Goal: Information Seeking & Learning: Learn about a topic

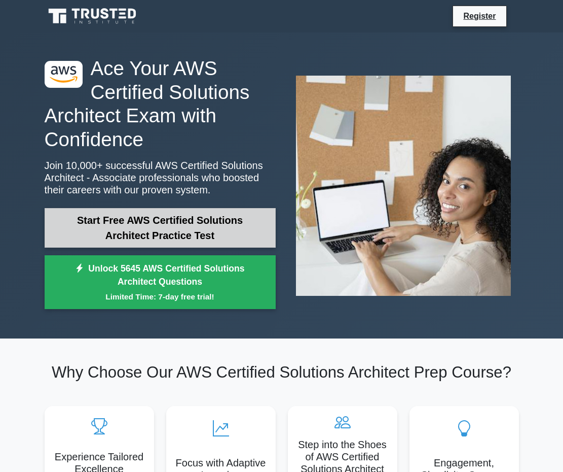
click at [210, 226] on link "Start Free AWS Certified Solutions Architect Practice Test" at bounding box center [160, 228] width 231 height 40
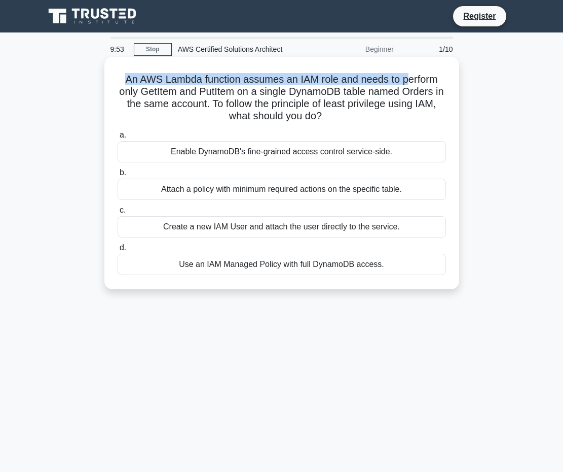
drag, startPoint x: 124, startPoint y: 77, endPoint x: 411, endPoint y: 75, distance: 287.6
click at [411, 75] on h5 "An AWS Lambda function assumes an IAM role and needs to perform only GetItem an…" at bounding box center [282, 98] width 331 height 50
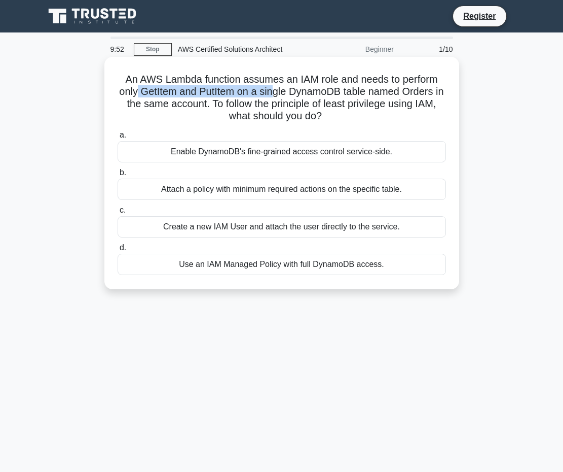
drag, startPoint x: 143, startPoint y: 88, endPoint x: 281, endPoint y: 90, distance: 139.0
click at [281, 90] on h5 "An AWS Lambda function assumes an IAM role and needs to perform only GetItem an…" at bounding box center [282, 98] width 331 height 50
click at [309, 90] on h5 "An AWS Lambda function assumes an IAM role and needs to perform only GetItem an…" at bounding box center [282, 98] width 331 height 50
click at [362, 90] on h5 "An AWS Lambda function assumes an IAM role and needs to perform only GetItem an…" at bounding box center [282, 98] width 331 height 50
drag, startPoint x: 350, startPoint y: 93, endPoint x: 428, endPoint y: 94, distance: 77.6
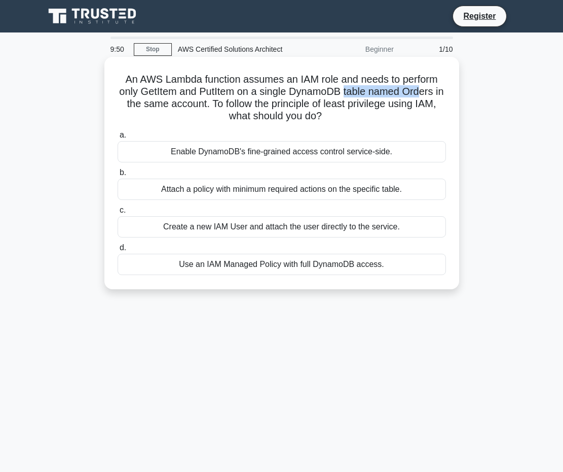
click at [428, 94] on h5 "An AWS Lambda function assumes an IAM role and needs to perform only GetItem an…" at bounding box center [282, 98] width 331 height 50
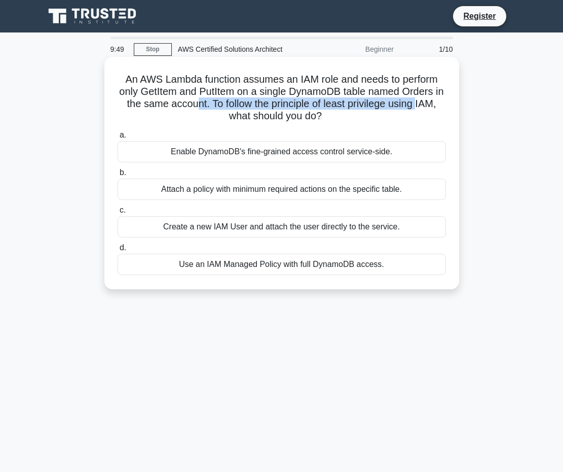
drag, startPoint x: 173, startPoint y: 111, endPoint x: 210, endPoint y: 104, distance: 38.1
click at [210, 104] on h5 "An AWS Lambda function assumes an IAM role and needs to perform only GetItem an…" at bounding box center [282, 98] width 331 height 50
click at [264, 104] on h5 "An AWS Lambda function assumes an IAM role and needs to perform only GetItem an…" at bounding box center [282, 98] width 331 height 50
drag, startPoint x: 239, startPoint y: 104, endPoint x: 394, endPoint y: 103, distance: 154.7
click at [394, 103] on h5 "An AWS Lambda function assumes an IAM role and needs to perform only GetItem an…" at bounding box center [282, 98] width 331 height 50
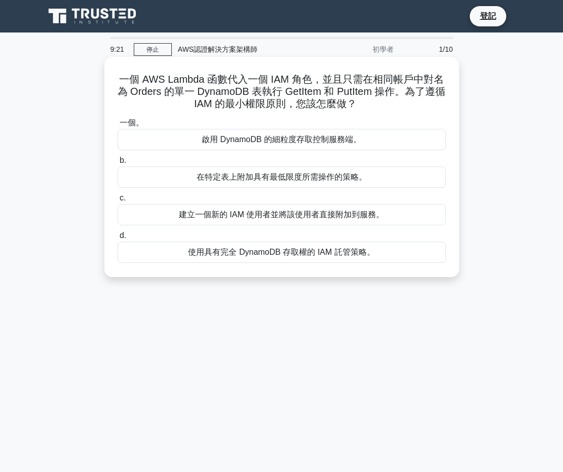
click at [259, 177] on font "在特定表上附加具有最低限度所需操作的策略。" at bounding box center [282, 176] width 170 height 9
click at [118, 164] on input "b. 在特定表上附加具有最低限度所需操作的策略。" at bounding box center [118, 160] width 0 height 7
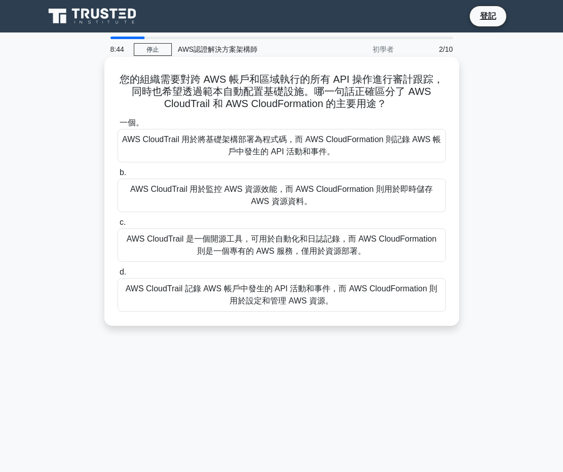
click at [259, 190] on font "AWS CloudTrail 用於監控 AWS 資源效能，而 AWS CloudFormation 則用於即時儲存 AWS 資源資料。" at bounding box center [281, 195] width 303 height 21
click at [118, 176] on input "b. AWS CloudTrail 用於監控 AWS 資源效能，而 AWS CloudFormation 則用於即時儲存 AWS 資源資料。" at bounding box center [118, 172] width 0 height 7
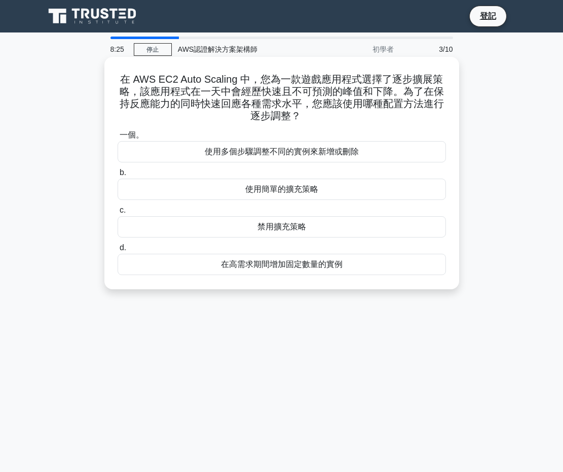
click at [248, 268] on font "在高需求期間增加固定數量的實例" at bounding box center [282, 264] width 122 height 9
click at [118, 251] on input "d. 在高需求期間增加固定數量的實例" at bounding box center [118, 247] width 0 height 7
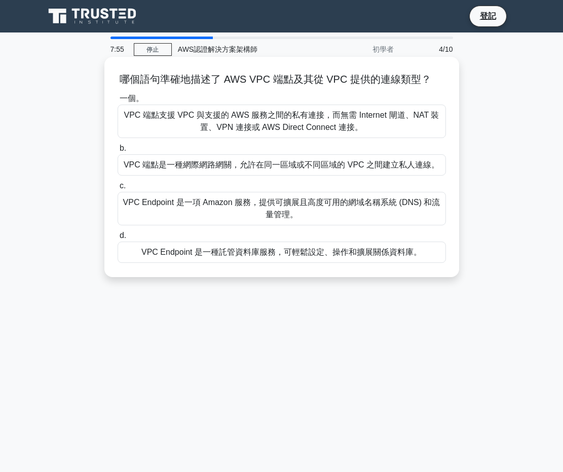
click at [300, 219] on font "VPC Endpoint 是一項 Amazon 服務，提供可擴展且高度可用的網域名稱系統 (DNS) 和流量管理。" at bounding box center [282, 208] width 320 height 24
click at [118, 189] on input "c. VPC Endpoint 是一項 Amazon 服務，提供可擴展且高度可用的網域名稱系統 (DNS) 和流量管理。" at bounding box center [118, 186] width 0 height 7
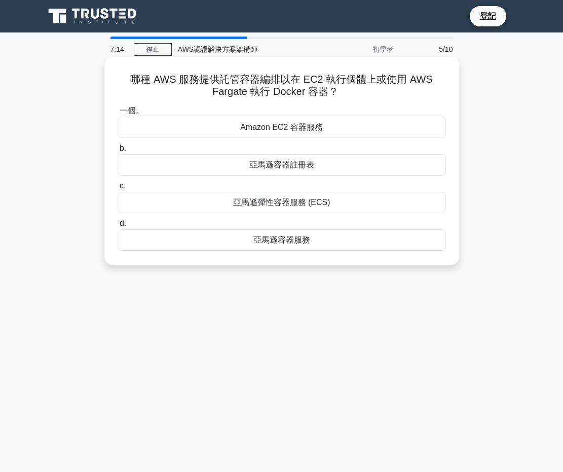
click at [234, 132] on div "Amazon EC2 容器服務" at bounding box center [282, 127] width 329 height 21
click at [118, 114] on input "一個。 Amazon EC2 容器服務" at bounding box center [118, 111] width 0 height 7
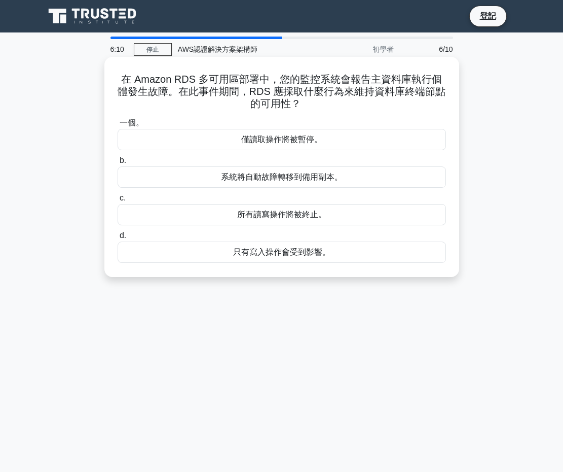
click at [280, 172] on font "系統將自動故障轉移到備用副本。" at bounding box center [282, 176] width 122 height 9
click at [118, 164] on input "b. 系統將自動故障轉移到備用副本。" at bounding box center [118, 160] width 0 height 7
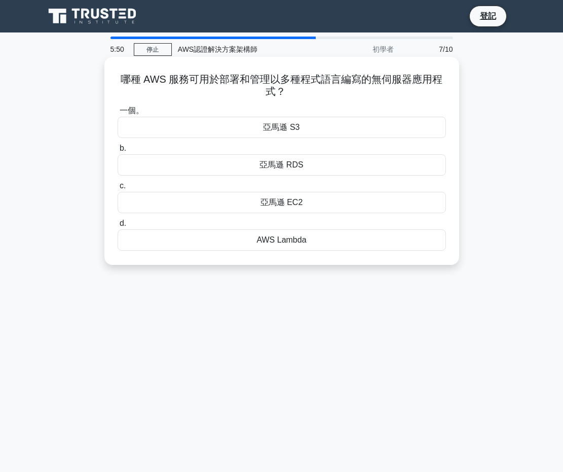
click at [284, 204] on font "亞馬遜 EC2" at bounding box center [282, 202] width 43 height 9
click at [118, 189] on input "c. 亞馬遜 EC2" at bounding box center [118, 186] width 0 height 7
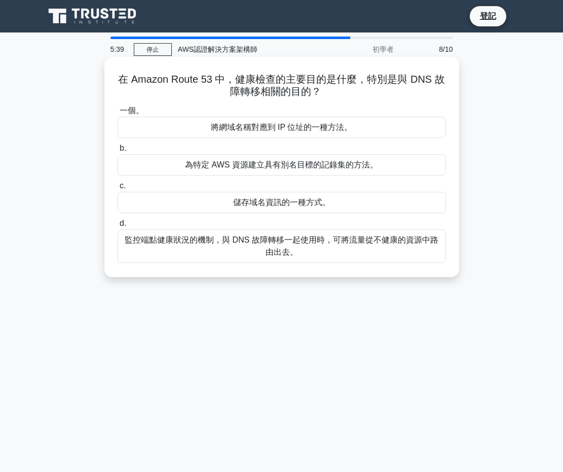
click at [263, 235] on font "監控端點健康狀況的機制，與 DNS 故障轉移一起使用時，可將流量從不健康的資源中路由出去。" at bounding box center [282, 245] width 314 height 21
click at [118, 227] on input "d. 監控端點健康狀況的機制，與 DNS 故障轉移一起使用時，可將流量從不健康的資源中路由出去。" at bounding box center [118, 223] width 0 height 7
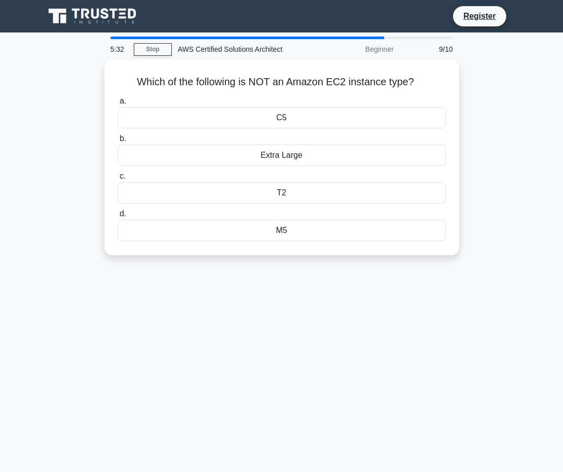
click at [311, 339] on div "5:32 Stop AWS Certified Solutions Architect Beginner 9/10 Which of the followin…" at bounding box center [282, 290] width 487 height 507
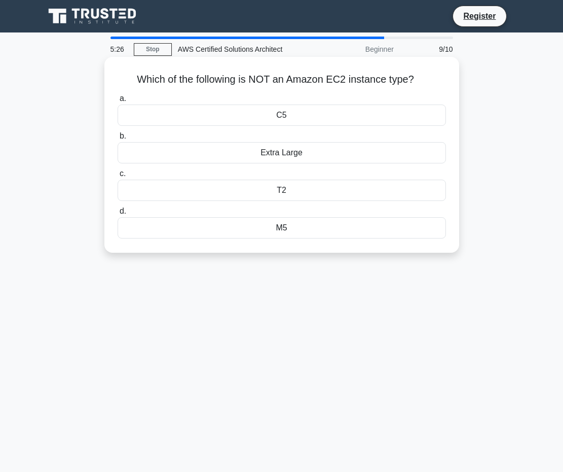
click at [409, 121] on div "C5" at bounding box center [282, 114] width 329 height 21
click at [118, 102] on input "a. C5" at bounding box center [118, 98] width 0 height 7
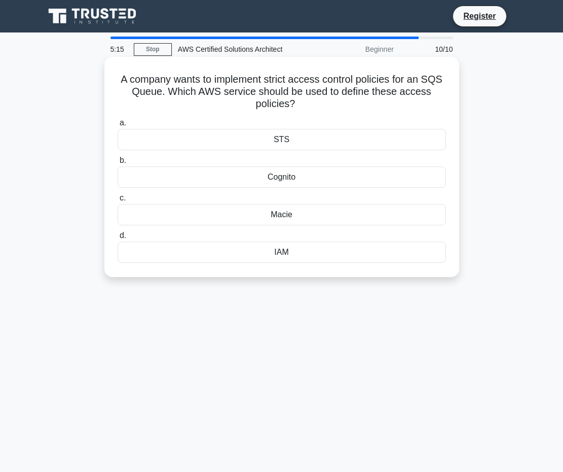
click at [314, 255] on div "IAM" at bounding box center [282, 251] width 329 height 21
click at [118, 239] on input "d. IAM" at bounding box center [118, 235] width 0 height 7
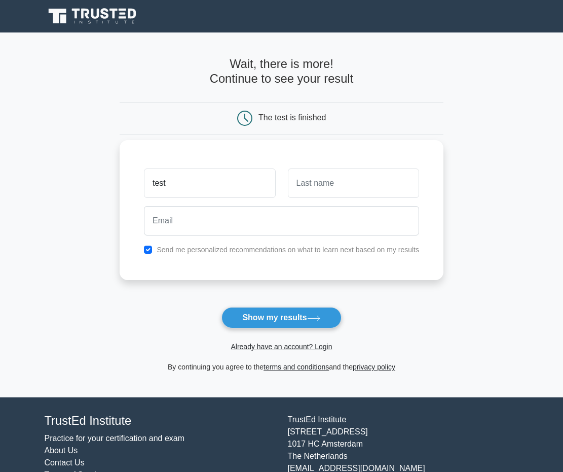
type input "test"
click at [321, 184] on input "text" at bounding box center [353, 182] width 131 height 29
type input "test"
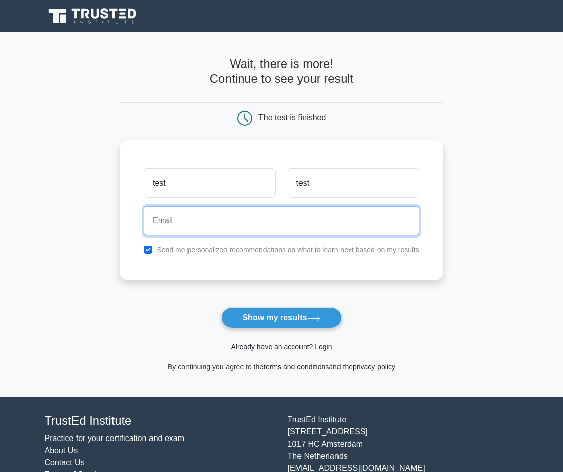
click at [287, 219] on input "email" at bounding box center [281, 220] width 275 height 29
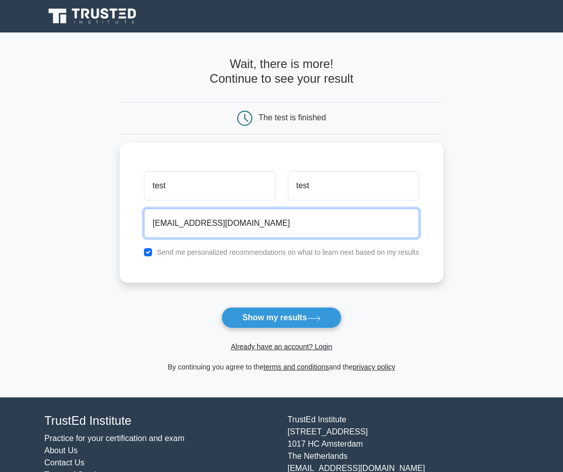
drag, startPoint x: 192, startPoint y: 217, endPoint x: 48, endPoint y: 227, distance: 144.9
click at [48, 227] on main "Wait, there is more! Continue to see your result The test is finished test test" at bounding box center [281, 214] width 563 height 365
type input "test123123@yopmail.com"
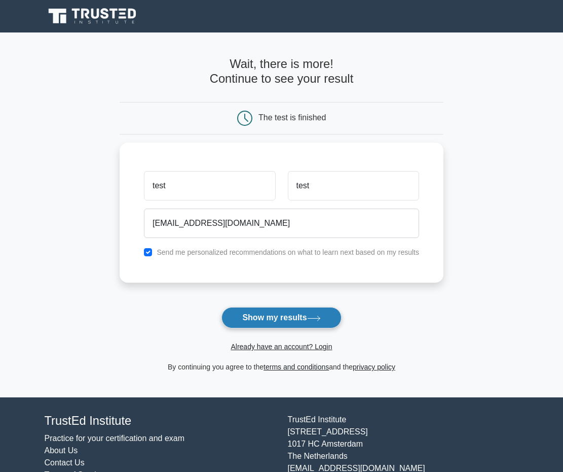
click at [238, 321] on button "Show my results" at bounding box center [282, 317] width 120 height 21
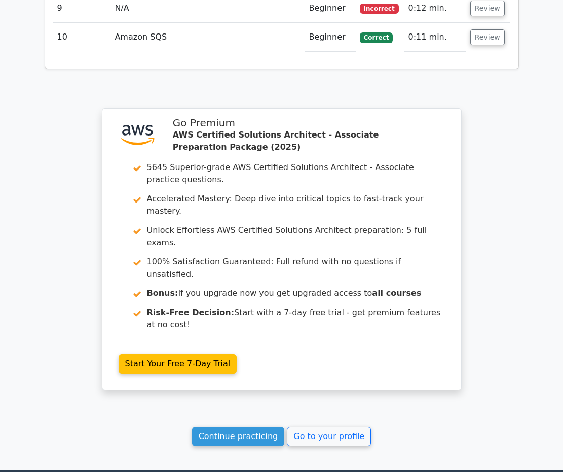
scroll to position [1562, 0]
